Goal: Task Accomplishment & Management: Manage account settings

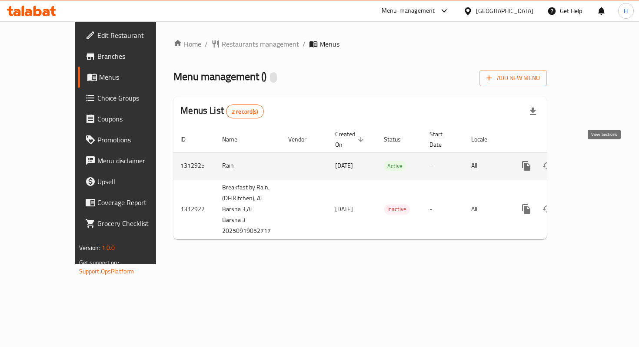
click at [594, 160] on icon "enhanced table" at bounding box center [589, 165] width 10 height 10
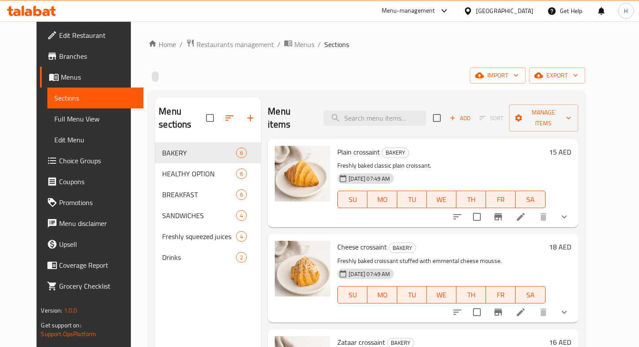
scroll to position [48, 0]
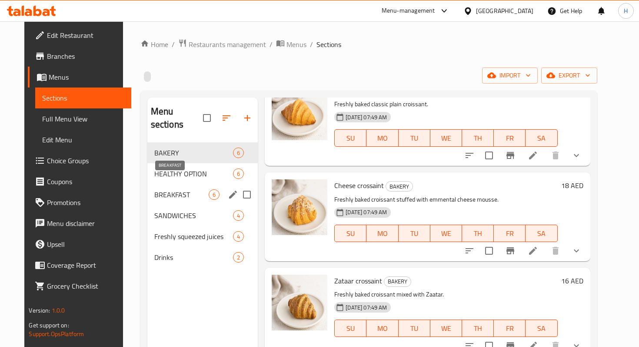
click at [181, 189] on span "BREAKFAST" at bounding box center [181, 194] width 55 height 10
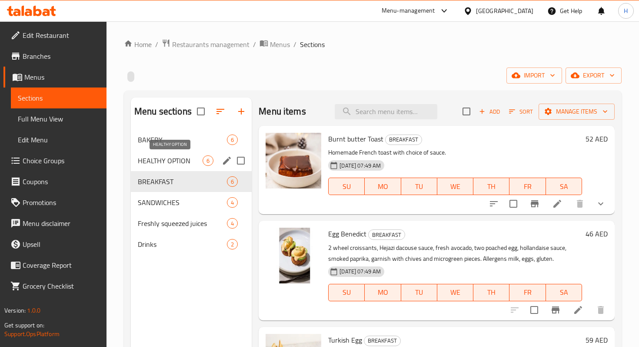
click at [160, 163] on span "HEALTHY OPTION" at bounding box center [170, 160] width 65 height 10
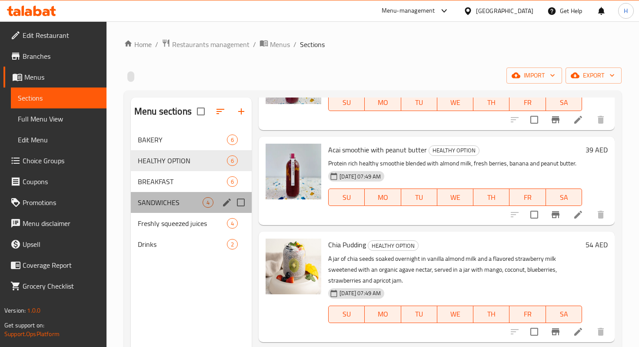
click at [190, 196] on div "SANDWICHES 4" at bounding box center [191, 202] width 121 height 21
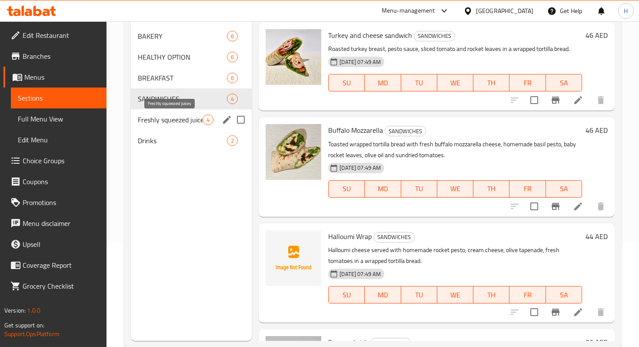
click at [174, 123] on span "Freshly squeezed juices" at bounding box center [170, 119] width 65 height 10
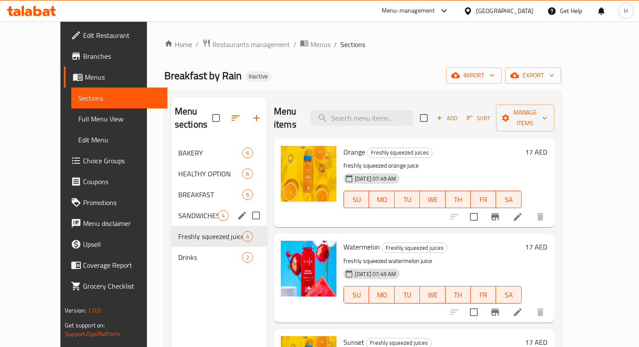
click at [175, 205] on div "SANDWICHES 4" at bounding box center [219, 215] width 96 height 21
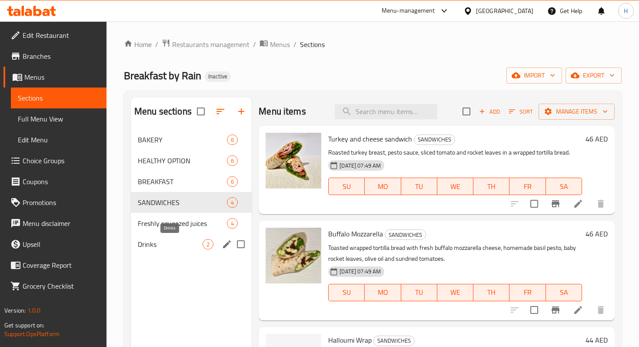
click at [184, 239] on span "Drinks" at bounding box center [170, 244] width 65 height 10
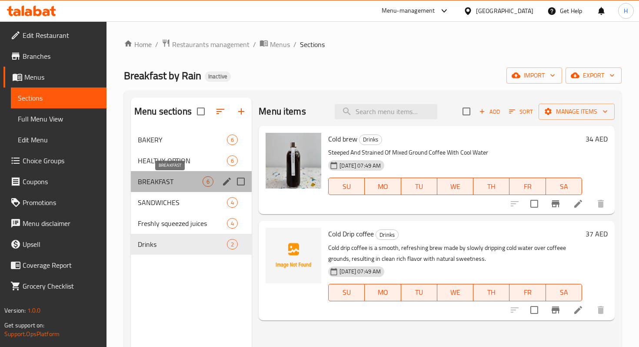
click at [156, 186] on span "BREAKFAST" at bounding box center [170, 181] width 65 height 10
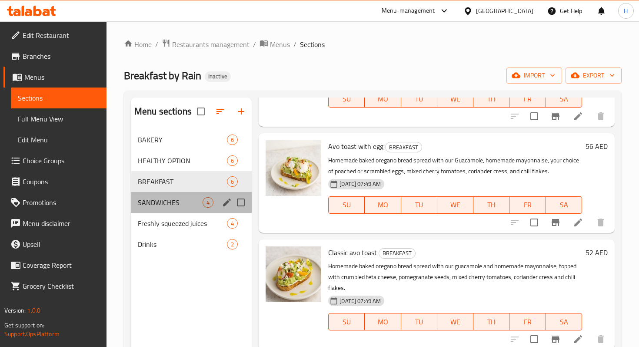
click at [167, 194] on div "SANDWICHES 4" at bounding box center [191, 202] width 121 height 21
